Goal: Task Accomplishment & Management: Manage account settings

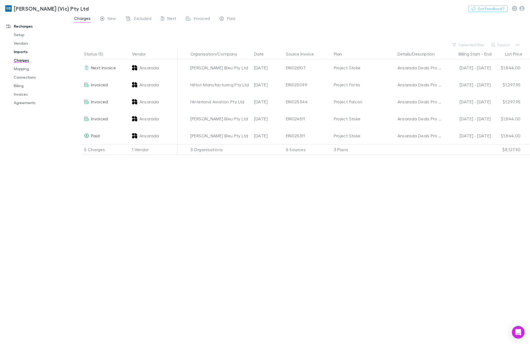
click at [23, 51] on link "Imports" at bounding box center [40, 52] width 65 height 8
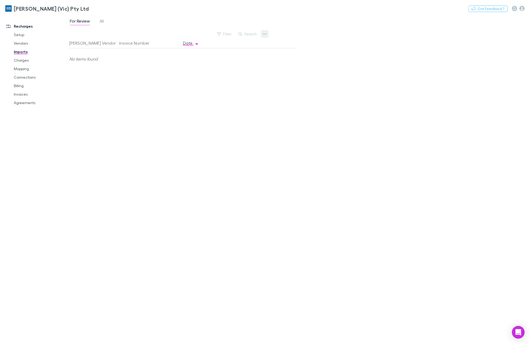
click at [263, 35] on icon "button" at bounding box center [265, 34] width 4 height 4
